Goal: Task Accomplishment & Management: Manage account settings

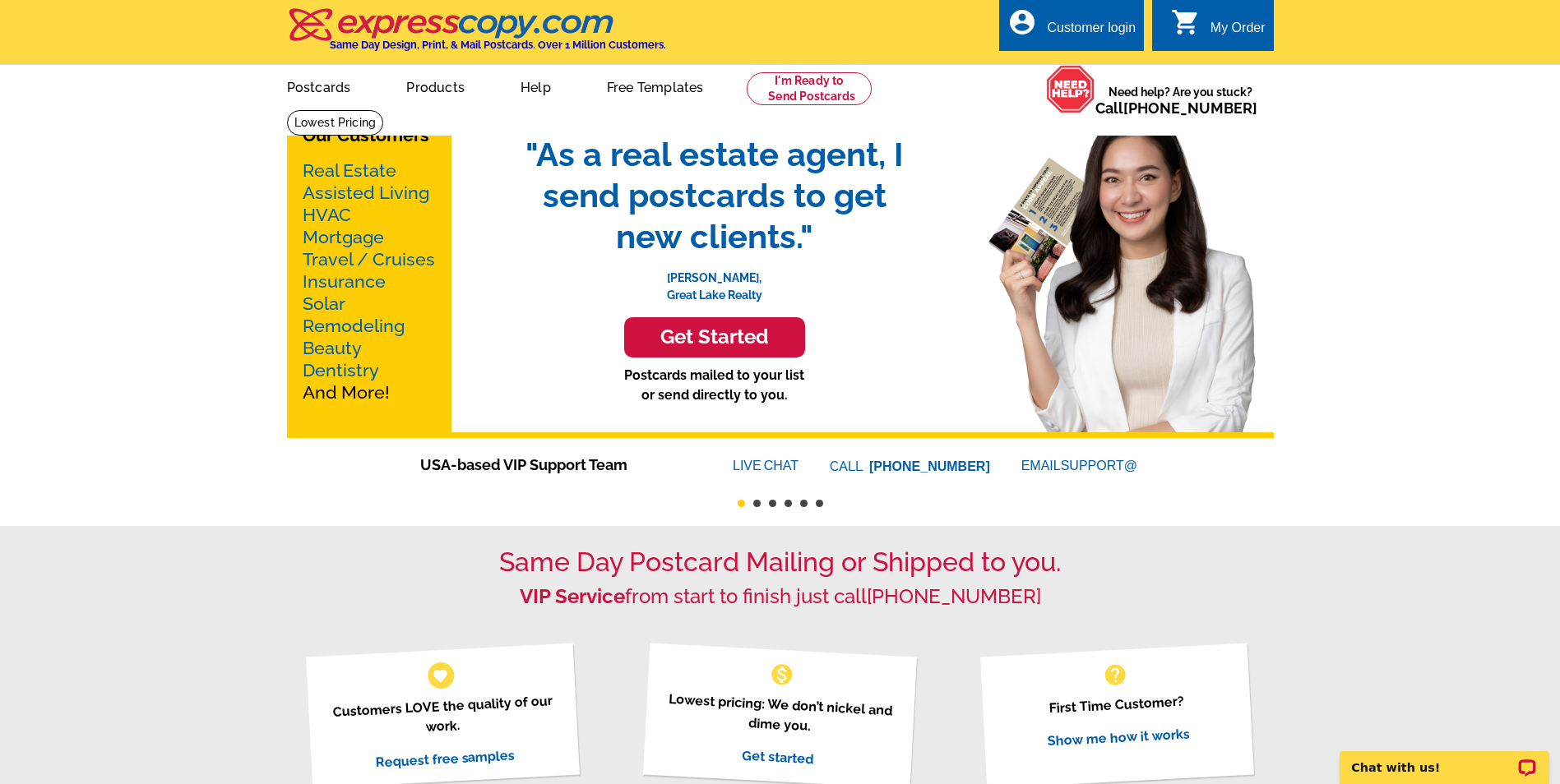
click at [1041, 26] on link "account_circle Customer login" at bounding box center [1071, 28] width 129 height 21
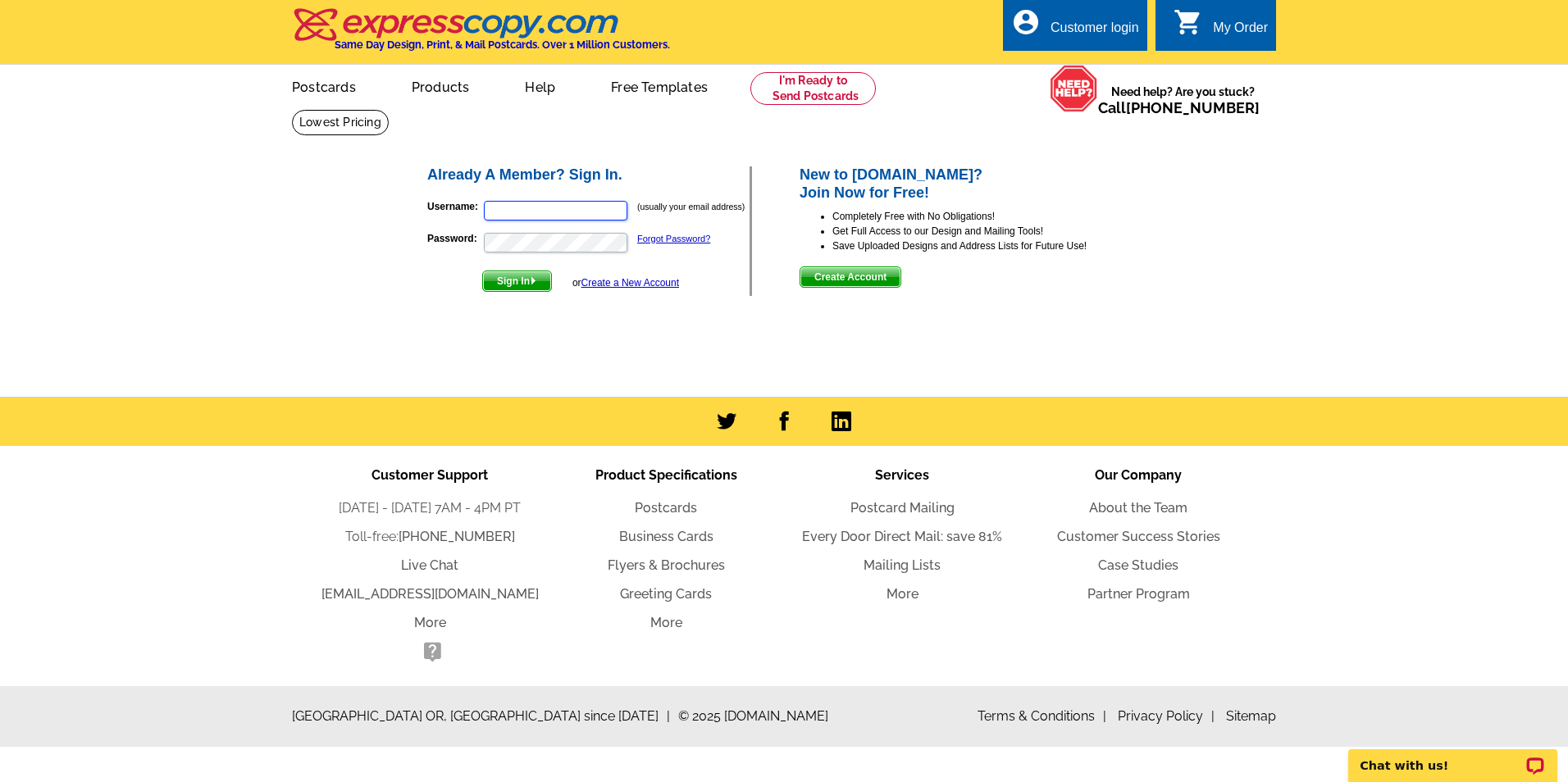
click at [550, 211] on input "Username:" at bounding box center [555, 210] width 143 height 20
type input "[EMAIL_ADDRESS][DOMAIN_NAME]"
click at [482, 270] on button "Sign In" at bounding box center [517, 281] width 70 height 22
